Goal: Task Accomplishment & Management: Use online tool/utility

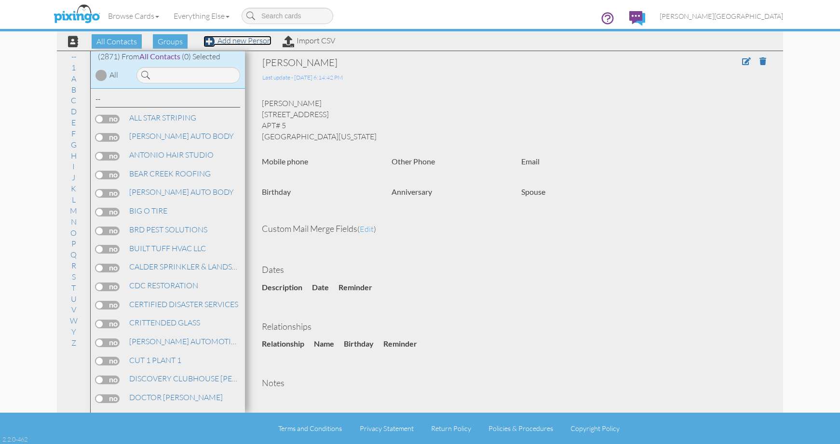
click at [242, 45] on div "All Contacts Groups Add new Person Import CSV" at bounding box center [197, 41] width 279 height 17
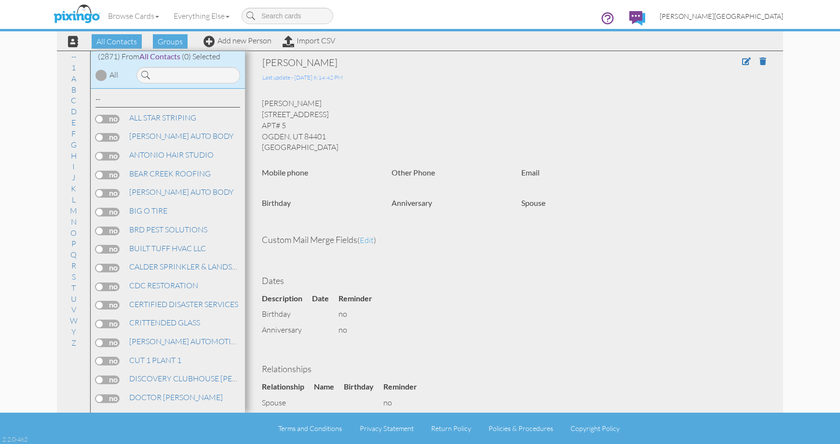
click at [765, 17] on span "[PERSON_NAME][GEOGRAPHIC_DATA]" at bounding box center [720, 16] width 123 height 8
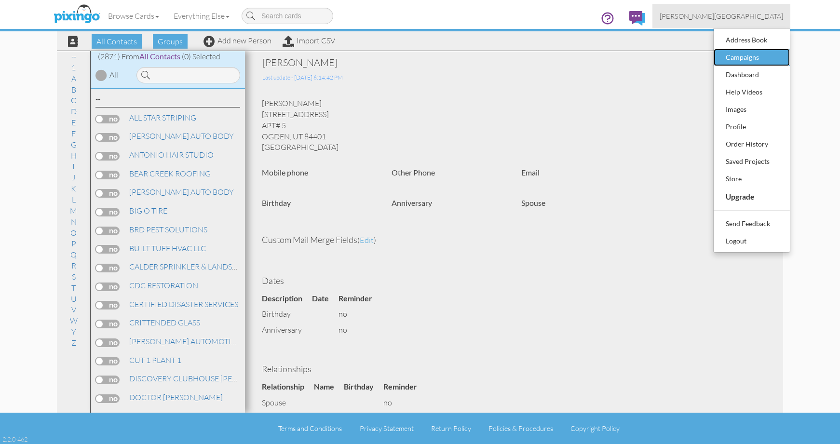
click at [751, 54] on div "Campaigns" at bounding box center [751, 57] width 57 height 14
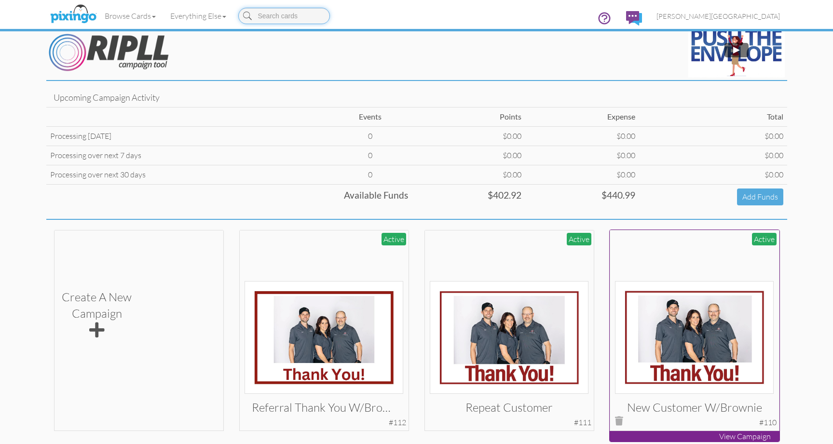
scroll to position [45, 0]
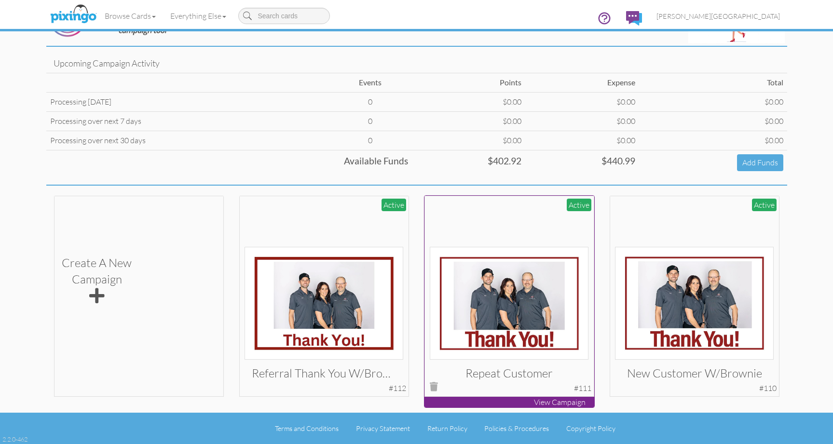
click at [524, 289] on img at bounding box center [509, 303] width 159 height 113
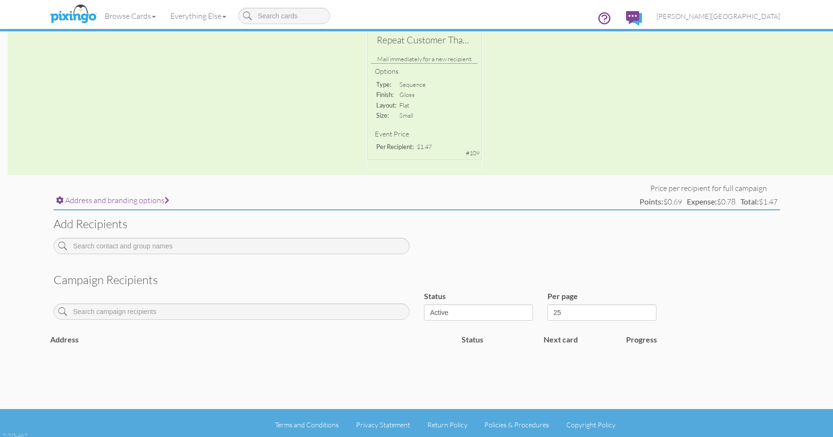
scroll to position [188, 0]
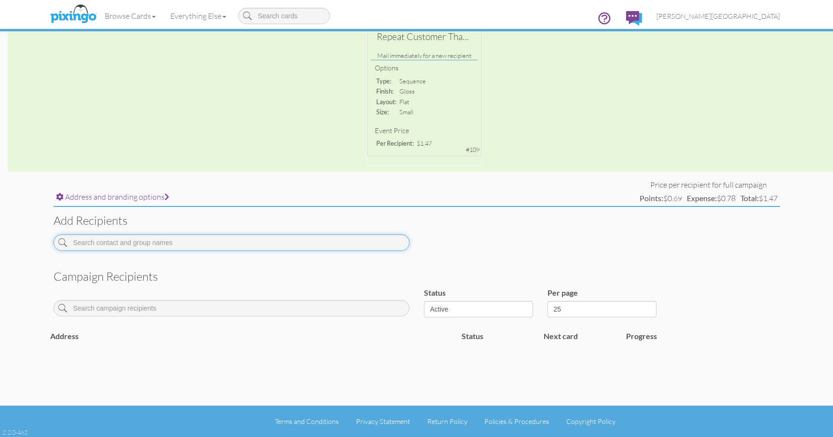
click at [240, 245] on input at bounding box center [232, 242] width 356 height 16
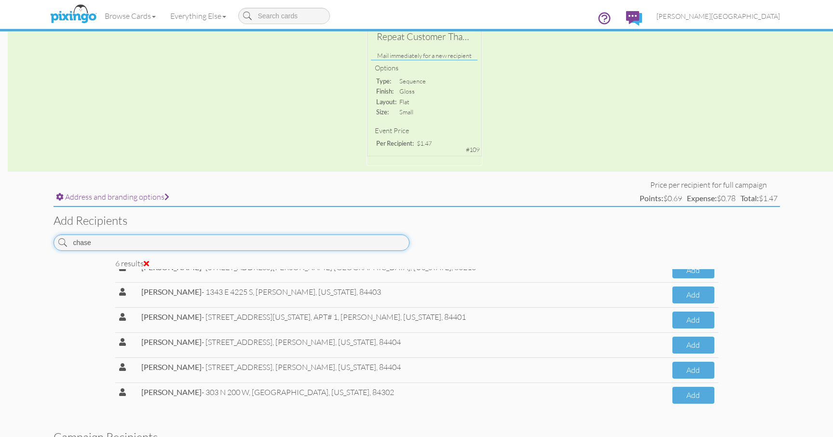
scroll to position [15, 0]
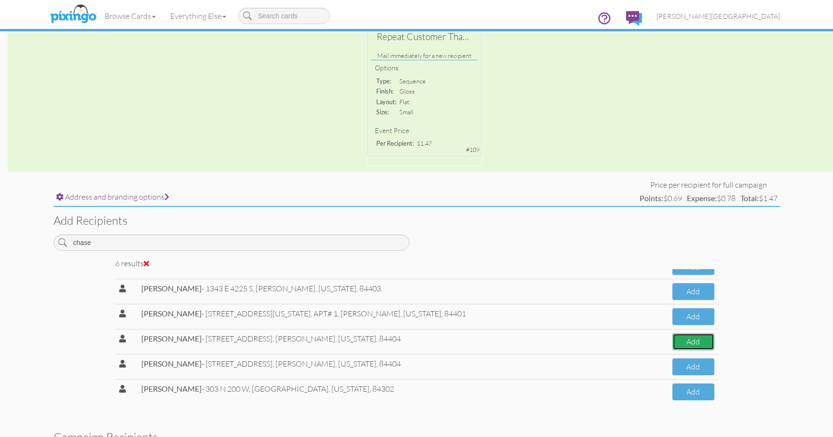
click at [673, 343] on button "Add" at bounding box center [692, 341] width 41 height 17
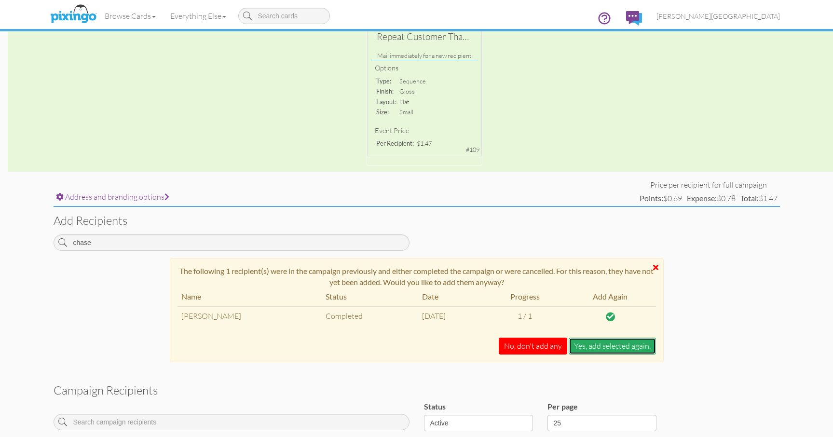
click at [616, 339] on button "Yes, add selected again." at bounding box center [611, 345] width 87 height 17
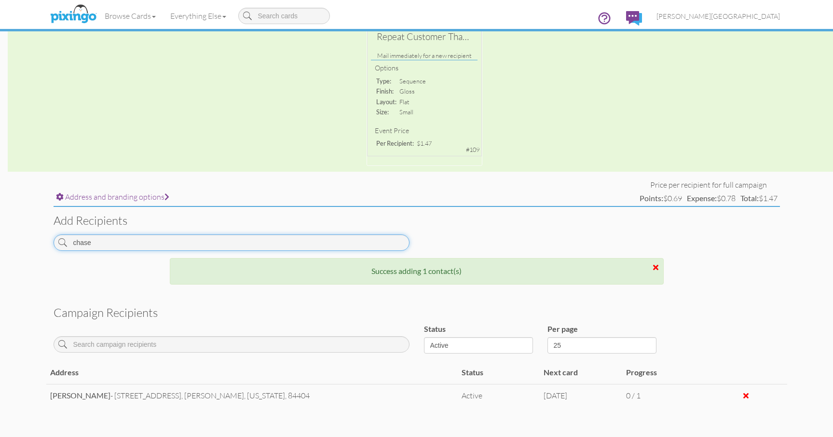
drag, startPoint x: 107, startPoint y: 246, endPoint x: 20, endPoint y: 245, distance: 87.3
click at [20, 245] on campaign-detail "Toggle navigation Visit Pixingo Mobile Browse Cards Business Accounting Automot…" at bounding box center [416, 153] width 833 height 683
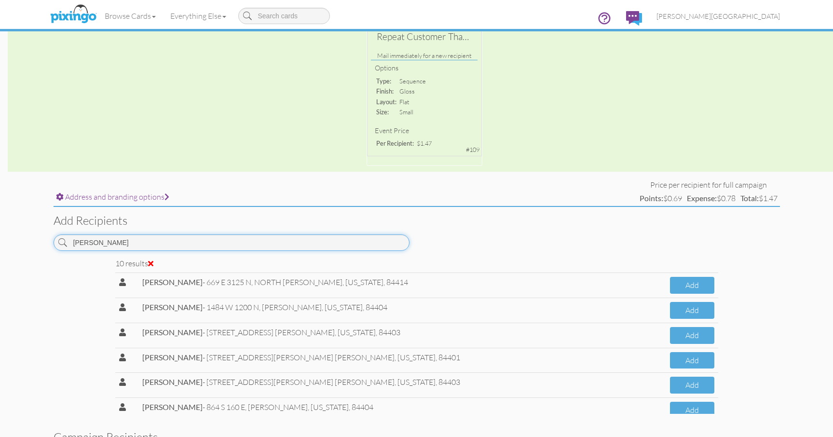
scroll to position [115, 0]
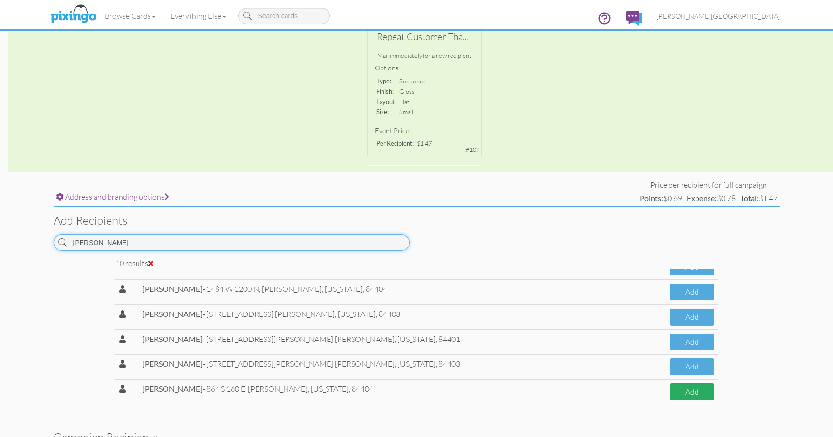
type input "[PERSON_NAME]"
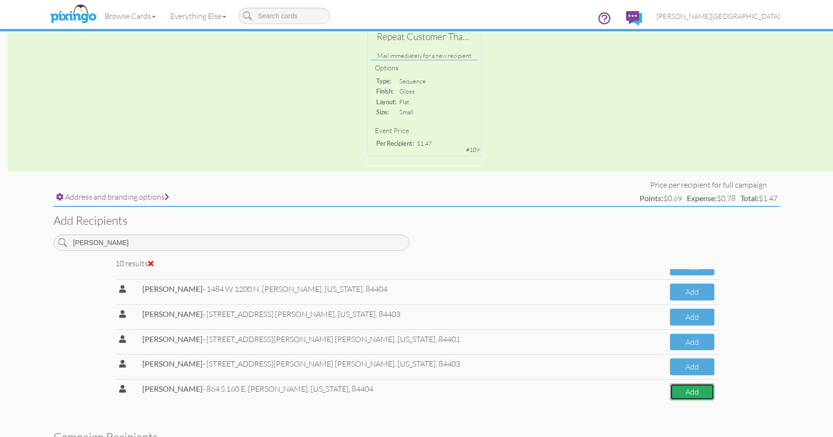
click at [670, 394] on button "Add" at bounding box center [692, 391] width 44 height 17
